Goal: Task Accomplishment & Management: Use online tool/utility

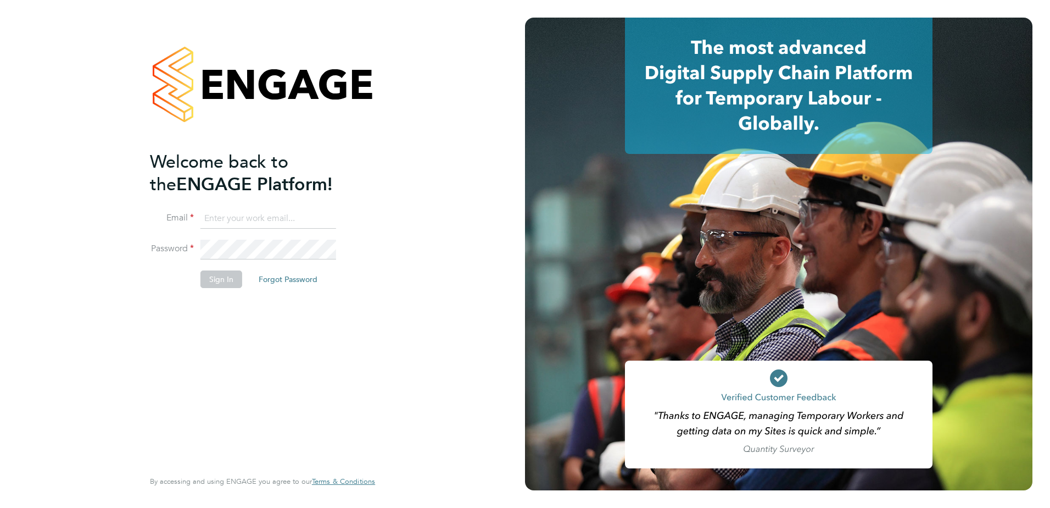
type input "[PERSON_NAME][EMAIL_ADDRESS][DOMAIN_NAME]"
click at [219, 281] on button "Sign In" at bounding box center [221, 279] width 42 height 18
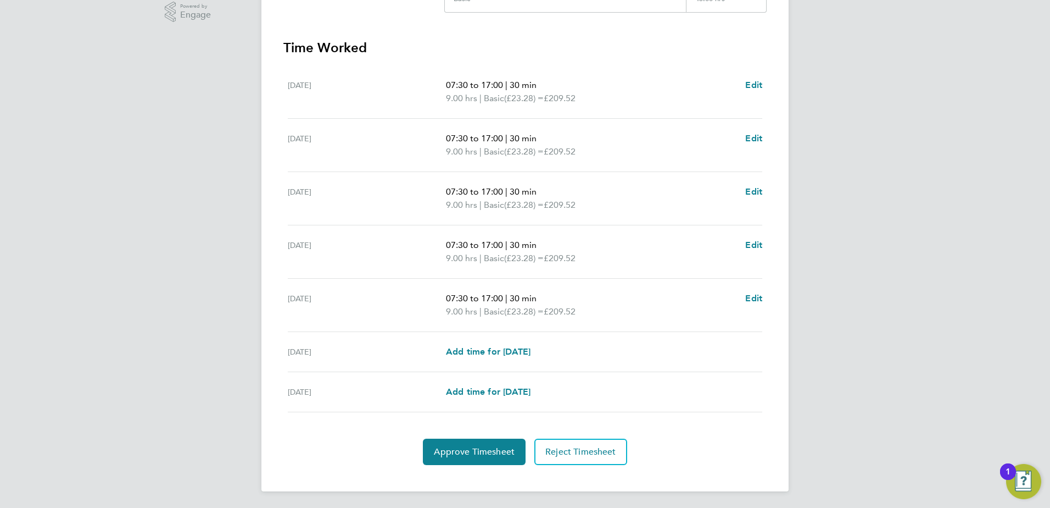
scroll to position [286, 0]
click at [465, 453] on span "Approve Timesheet" at bounding box center [474, 450] width 81 height 11
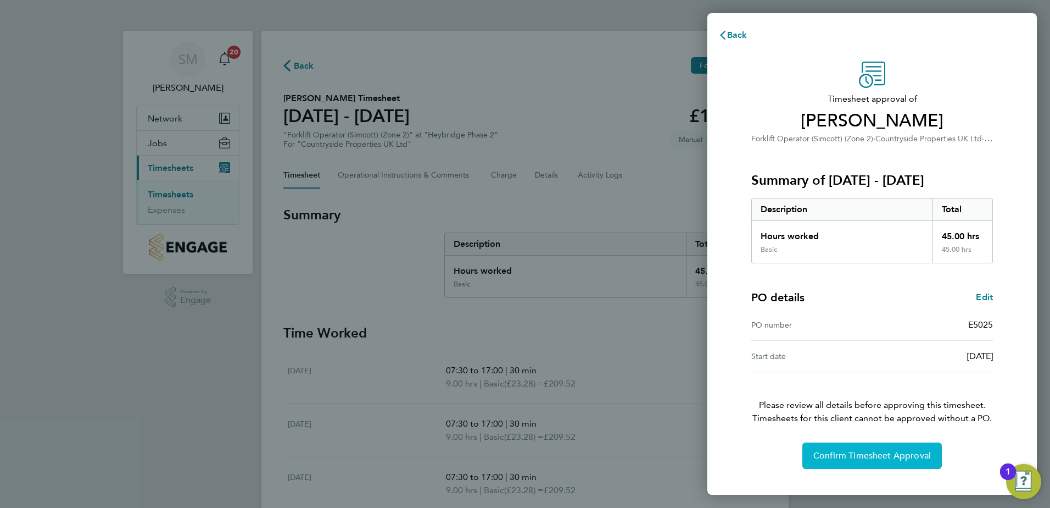
click at [865, 454] on span "Confirm Timesheet Approval" at bounding box center [873, 455] width 118 height 11
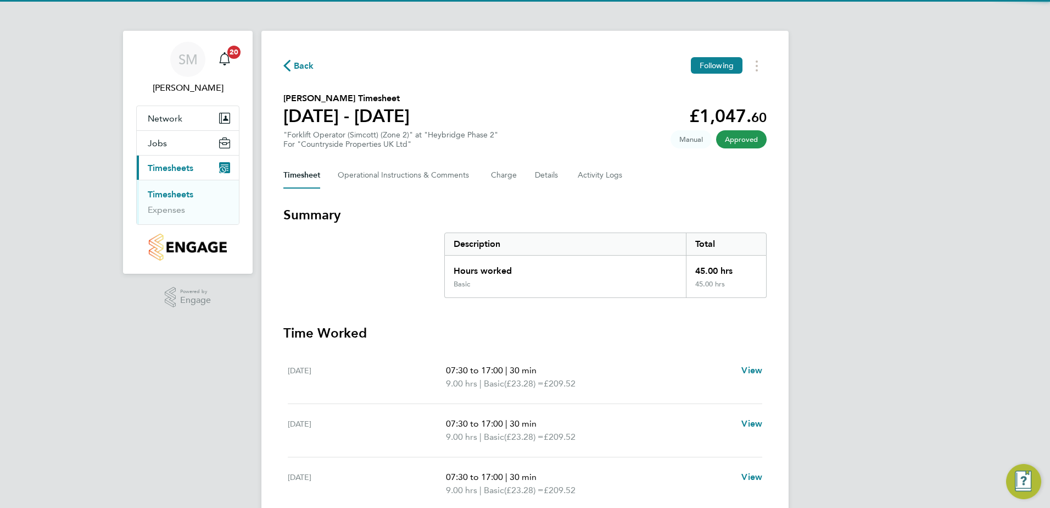
click at [172, 198] on link "Timesheets" at bounding box center [171, 194] width 46 height 10
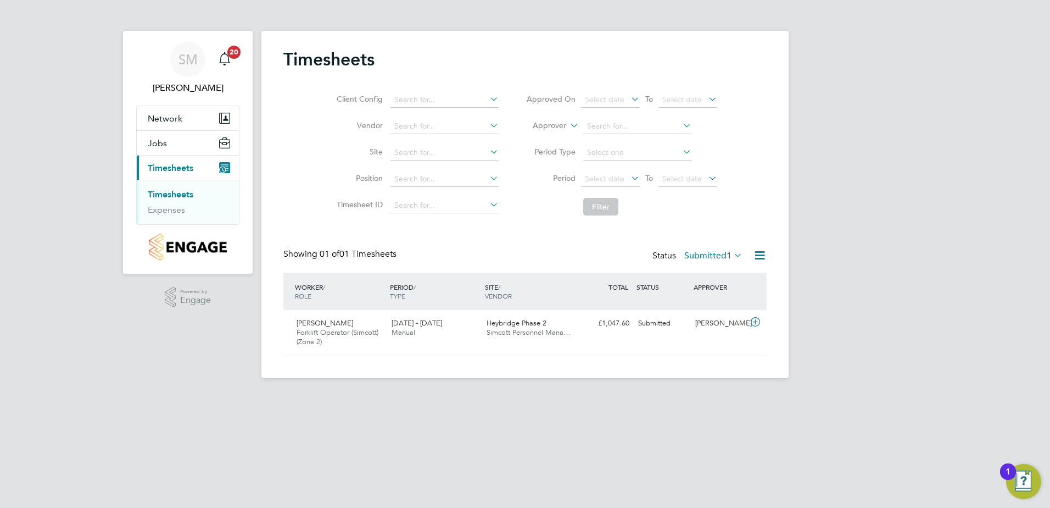
scroll to position [28, 96]
click at [654, 321] on div "Submitted" at bounding box center [662, 323] width 57 height 18
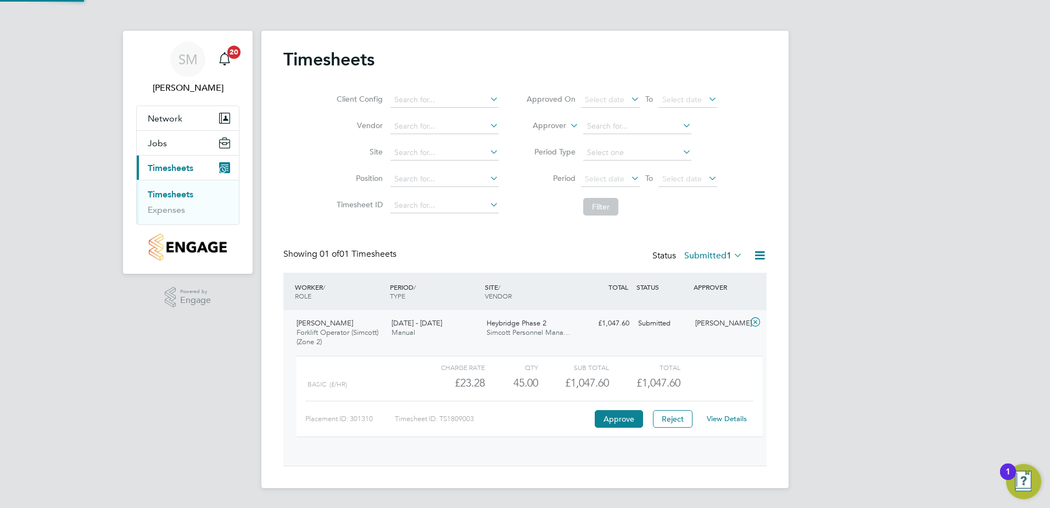
scroll to position [19, 107]
click at [728, 415] on link "View Details" at bounding box center [727, 418] width 40 height 9
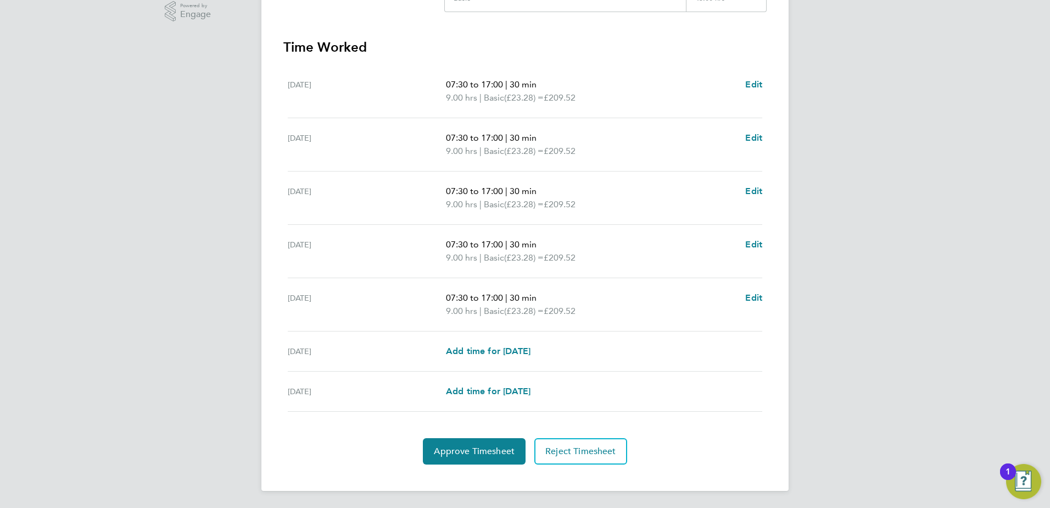
scroll to position [286, 0]
click at [480, 450] on span "Approve Timesheet" at bounding box center [474, 450] width 81 height 11
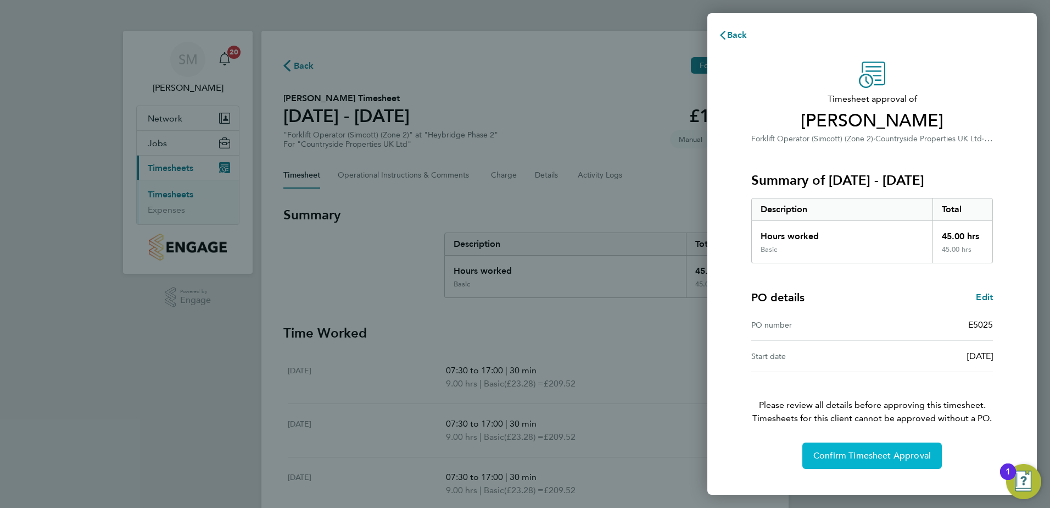
click at [853, 455] on span "Confirm Timesheet Approval" at bounding box center [873, 455] width 118 height 11
